Goal: Find specific page/section: Find specific page/section

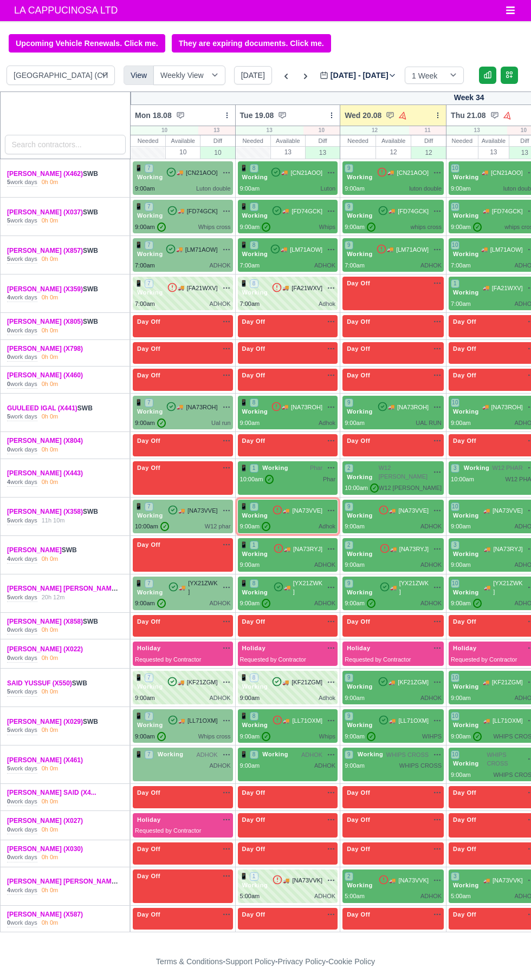
click at [55, 826] on div "0h 0m" at bounding box center [50, 830] width 17 height 9
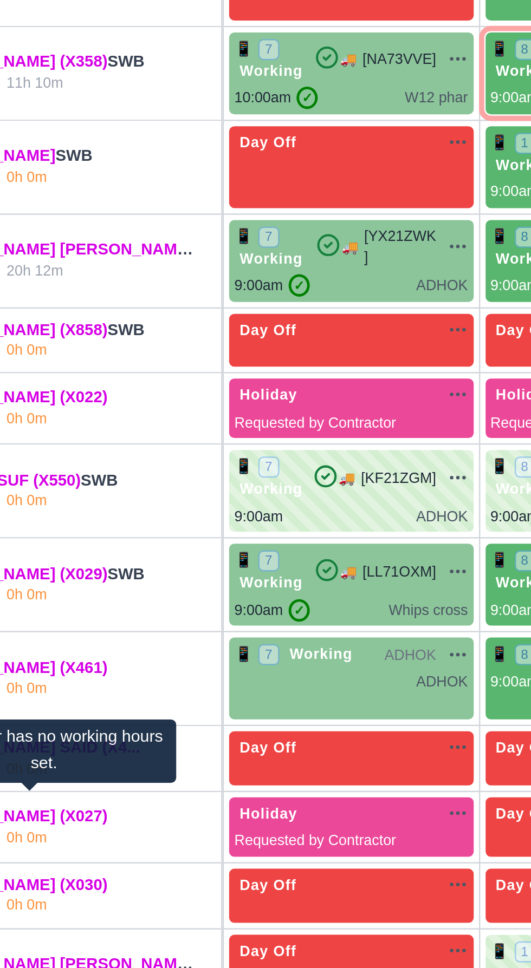
scroll to position [12, 0]
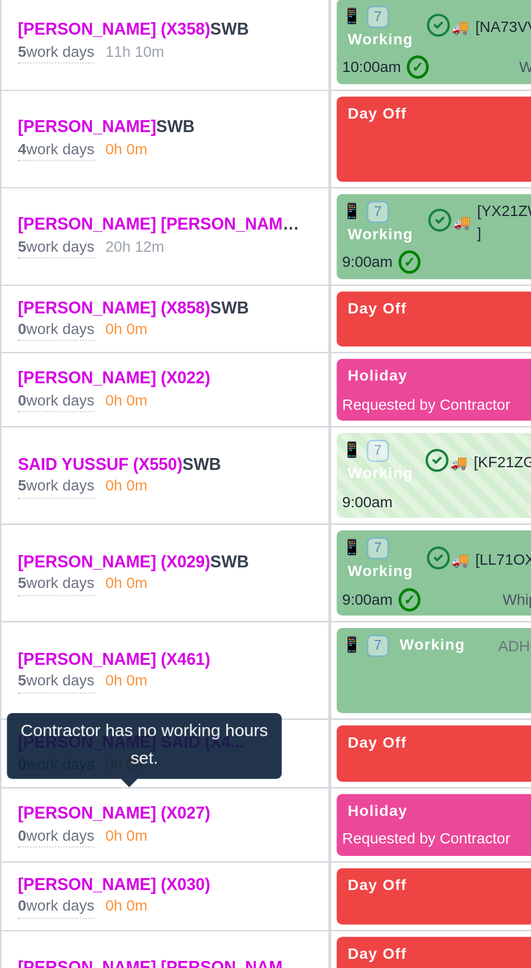
click at [34, 795] on div "Contractor has no working hours set." at bounding box center [57, 795] width 108 height 26
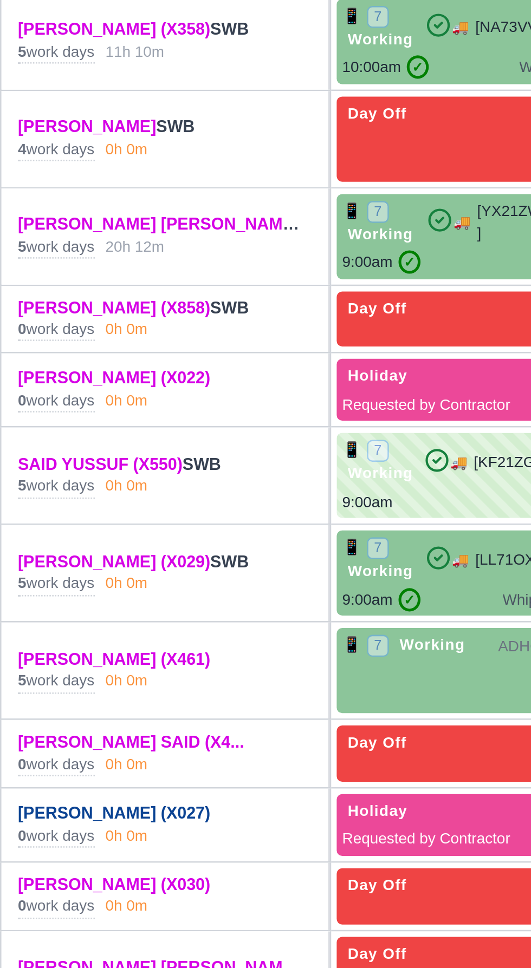
click at [45, 817] on link "[PERSON_NAME] (X027)" at bounding box center [45, 821] width 76 height 8
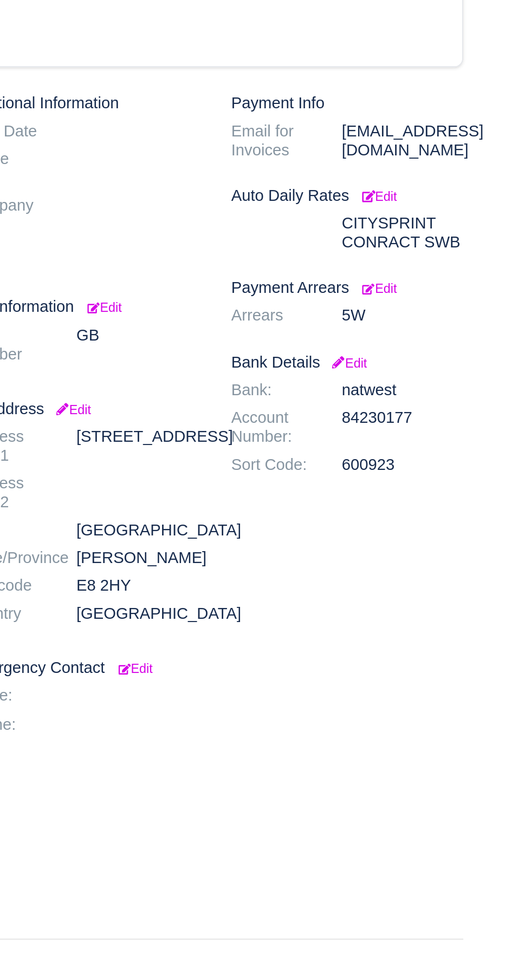
scroll to position [5, 0]
